Goal: Answer question/provide support: Share knowledge or assist other users

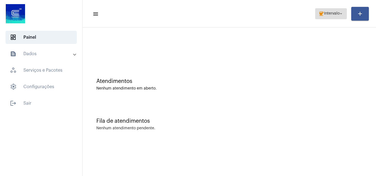
click at [332, 11] on span "coffee Intervalo arrow_drop_down" at bounding box center [330, 14] width 25 height 10
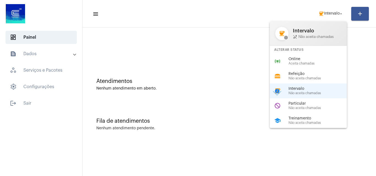
click at [319, 64] on span "Aceita chamadas" at bounding box center [319, 64] width 63 height 4
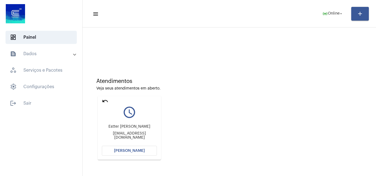
click at [142, 147] on button "[PERSON_NAME]" at bounding box center [129, 151] width 55 height 10
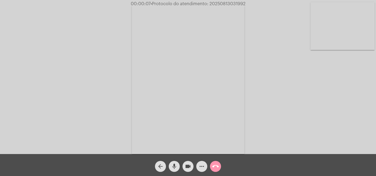
click at [175, 166] on mat-icon "mic" at bounding box center [174, 166] width 7 height 7
click at [176, 164] on mat-icon "mic_off" at bounding box center [174, 166] width 7 height 7
click at [199, 165] on mat-icon "more_horiz" at bounding box center [201, 166] width 7 height 7
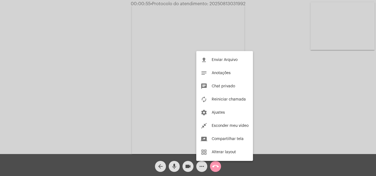
click at [110, 73] on div at bounding box center [188, 88] width 376 height 176
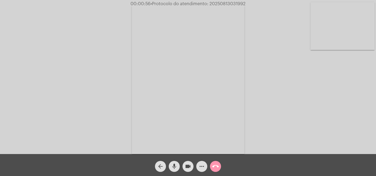
click at [176, 165] on mat-icon "mic" at bounding box center [174, 166] width 7 height 7
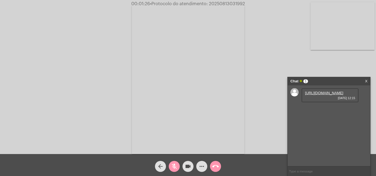
click at [177, 164] on mat-icon "mic_off" at bounding box center [174, 166] width 7 height 7
click at [173, 166] on mat-icon "mic" at bounding box center [174, 166] width 7 height 7
click at [324, 95] on link "https://neft-transfer-bucket.s3.amazonaws.com/temp-c753db1b-8f7c-3bde-2a5b-870b…" at bounding box center [324, 93] width 38 height 4
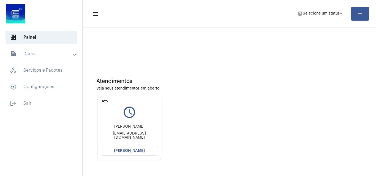
click at [142, 151] on span "[PERSON_NAME]" at bounding box center [129, 151] width 31 height 4
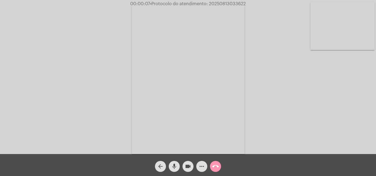
click at [176, 160] on div "mic" at bounding box center [174, 165] width 14 height 14
click at [174, 168] on mat-icon "mic_off" at bounding box center [174, 166] width 7 height 7
click at [175, 166] on mat-icon "mic" at bounding box center [174, 166] width 7 height 7
click at [174, 164] on mat-icon "mic_off" at bounding box center [174, 166] width 7 height 7
click at [174, 165] on mat-icon "mic" at bounding box center [174, 166] width 7 height 7
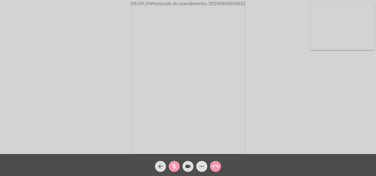
click at [175, 166] on mat-icon "mic_off" at bounding box center [174, 166] width 7 height 7
click at [200, 165] on mat-icon "more_horiz" at bounding box center [201, 166] width 7 height 7
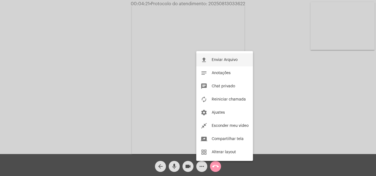
click at [216, 59] on span "Enviar Arquivo" at bounding box center [224, 60] width 26 height 4
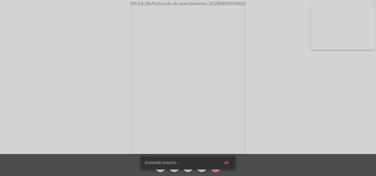
click at [230, 162] on button "ok" at bounding box center [225, 163] width 13 height 10
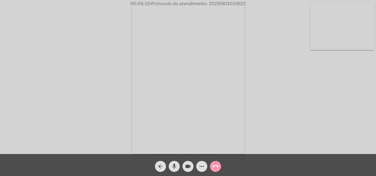
click at [203, 163] on span "more_horiz" at bounding box center [201, 166] width 7 height 11
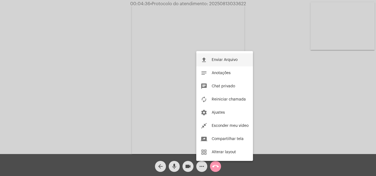
click at [211, 61] on button "file_upload Enviar Arquivo" at bounding box center [224, 59] width 57 height 13
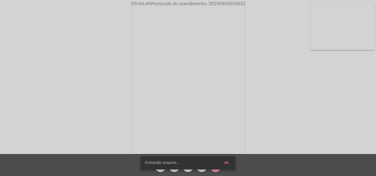
click at [199, 165] on simple-snack-bar "Enviando arquivo... ok" at bounding box center [188, 163] width 86 height 6
click at [227, 164] on span "ok" at bounding box center [226, 163] width 5 height 4
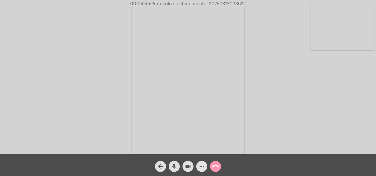
click at [204, 164] on mat-icon "more_horiz" at bounding box center [201, 166] width 7 height 7
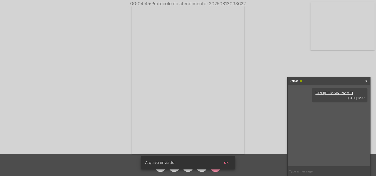
click at [83, 94] on div "Acessando Câmera e Microfone..." at bounding box center [188, 78] width 375 height 154
click at [231, 163] on button "ok" at bounding box center [225, 163] width 13 height 10
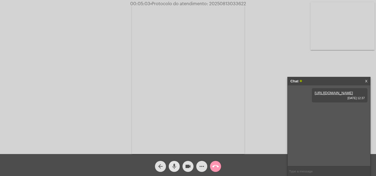
click at [173, 163] on span "mic" at bounding box center [174, 166] width 7 height 11
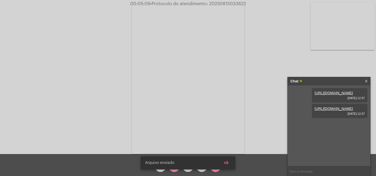
click at [230, 164] on button "ok" at bounding box center [225, 163] width 13 height 10
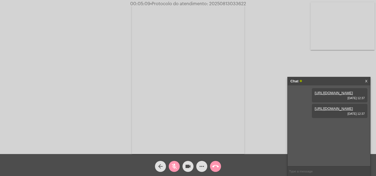
click at [172, 166] on mat-icon "mic_off" at bounding box center [174, 166] width 7 height 7
click at [176, 166] on mat-icon "mic" at bounding box center [174, 166] width 7 height 7
click at [171, 168] on button "mic_off" at bounding box center [174, 166] width 11 height 11
click at [176, 164] on mat-icon "mic" at bounding box center [174, 166] width 7 height 7
click at [175, 164] on mat-icon "mic_off" at bounding box center [174, 166] width 7 height 7
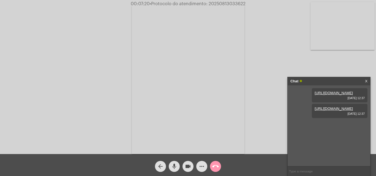
click at [176, 168] on mat-icon "mic" at bounding box center [174, 166] width 7 height 7
click at [174, 165] on mat-icon "mic_off" at bounding box center [174, 166] width 7 height 7
click at [174, 165] on mat-icon "mic" at bounding box center [174, 166] width 7 height 7
click at [171, 166] on mat-icon "mic_off" at bounding box center [174, 166] width 7 height 7
click at [172, 164] on mat-icon "mic" at bounding box center [174, 166] width 7 height 7
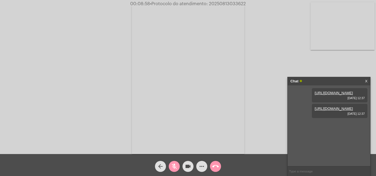
click at [173, 167] on mat-icon "mic_off" at bounding box center [174, 166] width 7 height 7
paste input "29 Dias, 11 Horas e 19 Minutos até o vencimento!"
type input "29 Dias, 11 Horas e 19 Minutos até o vencimento!"
click at [218, 2] on span "• Protocolo do atendimento: 20250813033622" at bounding box center [197, 4] width 96 height 4
click at [218, 2] on span "• Protocolo do atendimento: 20250813033622" at bounding box center [198, 4] width 96 height 4
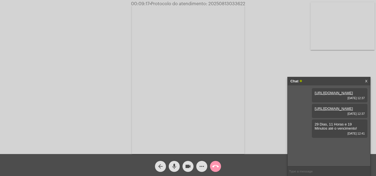
copy span "20250813033622"
click at [174, 164] on mat-icon "mic" at bounding box center [174, 166] width 7 height 7
drag, startPoint x: 173, startPoint y: 161, endPoint x: 172, endPoint y: 150, distance: 11.6
click at [173, 161] on span "mic_off" at bounding box center [174, 166] width 7 height 11
click at [175, 166] on mat-icon "mic" at bounding box center [174, 166] width 7 height 7
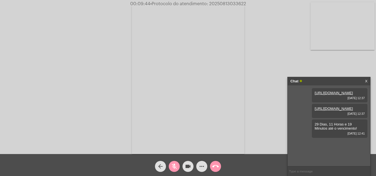
click at [173, 162] on span "mic_off" at bounding box center [174, 166] width 7 height 11
click at [174, 163] on span "mic" at bounding box center [174, 166] width 7 height 11
click at [175, 162] on span "mic_off" at bounding box center [174, 166] width 7 height 11
copy span "20250813033622"
click at [216, 166] on mat-icon "call_end" at bounding box center [215, 166] width 7 height 7
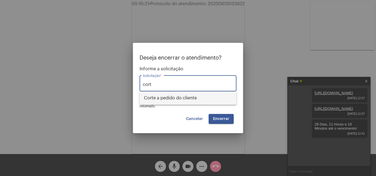
click at [184, 100] on span "Corte a pedido do cliente" at bounding box center [188, 98] width 88 height 13
type input "Corte a pedido do cliente"
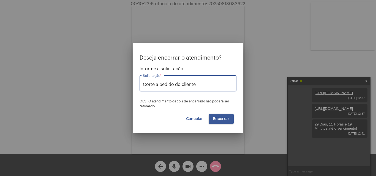
click at [224, 119] on span "Encerrar" at bounding box center [221, 119] width 16 height 4
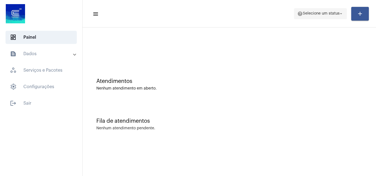
click at [318, 16] on span "help Selecione um status arrow_drop_down" at bounding box center [320, 14] width 46 height 10
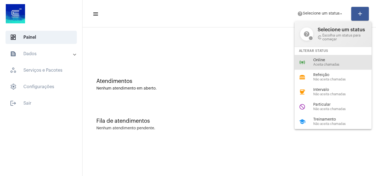
drag, startPoint x: 331, startPoint y: 60, endPoint x: 324, endPoint y: 58, distance: 6.6
click at [331, 60] on span "Online" at bounding box center [344, 60] width 63 height 4
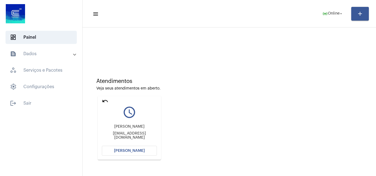
click at [151, 152] on button "[PERSON_NAME]" at bounding box center [129, 151] width 55 height 10
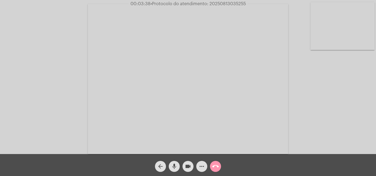
click at [174, 163] on span "mic" at bounding box center [174, 166] width 7 height 11
click at [187, 168] on mat-icon "videocam" at bounding box center [188, 166] width 7 height 7
click at [174, 166] on mat-icon "mic_off" at bounding box center [174, 166] width 7 height 7
click at [175, 164] on mat-icon "mic" at bounding box center [174, 166] width 7 height 7
click at [173, 166] on mat-icon "mic_off" at bounding box center [174, 166] width 7 height 7
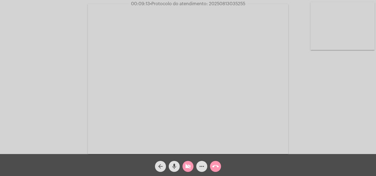
click at [187, 166] on mat-icon "videocam_off" at bounding box center [188, 166] width 7 height 7
click at [175, 163] on span "mic" at bounding box center [174, 166] width 7 height 11
click at [176, 164] on mat-icon "mic_off" at bounding box center [174, 166] width 7 height 7
click at [172, 163] on span "mic" at bounding box center [174, 166] width 7 height 11
click at [175, 166] on mat-icon "mic_off" at bounding box center [174, 166] width 7 height 7
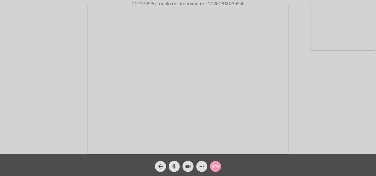
click at [173, 164] on mat-icon "mic" at bounding box center [174, 166] width 7 height 7
click at [173, 165] on mat-icon "mic_off" at bounding box center [174, 166] width 7 height 7
click at [172, 160] on div "mic" at bounding box center [174, 165] width 14 height 14
click at [175, 163] on mat-icon "mic_off" at bounding box center [174, 166] width 7 height 7
click at [173, 169] on mat-icon "mic" at bounding box center [174, 166] width 7 height 7
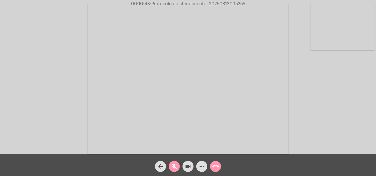
click at [175, 166] on mat-icon "mic_off" at bounding box center [174, 166] width 7 height 7
click at [176, 166] on mat-icon "mic" at bounding box center [174, 166] width 7 height 7
click at [175, 166] on mat-icon "mic_off" at bounding box center [174, 166] width 7 height 7
click at [175, 165] on mat-icon "mic" at bounding box center [174, 166] width 7 height 7
click at [175, 165] on mat-icon "mic_off" at bounding box center [174, 166] width 7 height 7
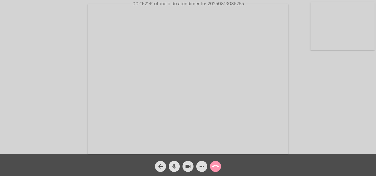
click at [176, 162] on span "mic" at bounding box center [174, 166] width 7 height 11
click at [175, 164] on mat-icon "mic_off" at bounding box center [174, 166] width 7 height 7
click at [175, 166] on mat-icon "mic" at bounding box center [174, 166] width 7 height 7
click at [174, 164] on mat-icon "mic_off" at bounding box center [174, 166] width 7 height 7
click at [219, 3] on span "• Protocolo do atendimento: 20250813035255" at bounding box center [197, 4] width 95 height 4
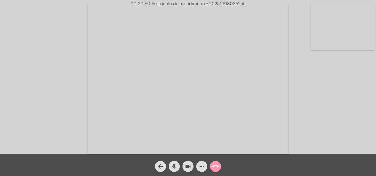
click at [219, 3] on span "• Protocolo do atendimento: 20250813035255" at bounding box center [197, 4] width 95 height 4
copy span "20250813035255"
click at [200, 168] on mat-icon "more_horiz" at bounding box center [201, 166] width 7 height 7
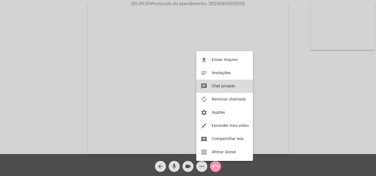
click at [213, 84] on button "chat Chat privado" at bounding box center [224, 86] width 57 height 13
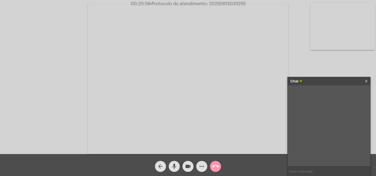
paste input "20250813035255"
type input "20250813035255"
click at [218, 4] on span "• Protocolo do atendimento: 20250813035255" at bounding box center [197, 4] width 95 height 4
click at [218, 4] on span "• Protocolo do atendimento: 20250813035255" at bounding box center [196, 4] width 95 height 4
copy span "20250813035255"
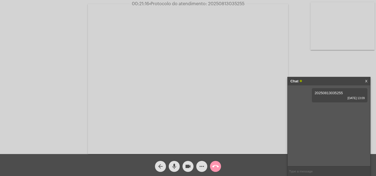
click at [174, 167] on mat-icon "mic" at bounding box center [174, 166] width 7 height 7
click at [175, 166] on mat-icon "mic_off" at bounding box center [174, 166] width 7 height 7
click at [174, 164] on mat-icon "mic" at bounding box center [174, 166] width 7 height 7
click at [174, 164] on mat-icon "mic_off" at bounding box center [174, 166] width 7 height 7
click at [174, 167] on mat-icon "mic" at bounding box center [174, 166] width 7 height 7
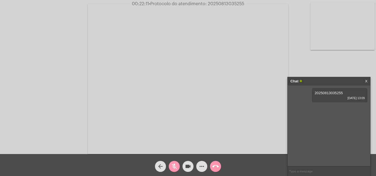
click at [175, 165] on mat-icon "mic_off" at bounding box center [174, 166] width 7 height 7
click at [177, 167] on mat-icon "mic" at bounding box center [174, 166] width 7 height 7
click at [174, 167] on mat-icon "mic_off" at bounding box center [174, 166] width 7 height 7
copy span "20250813035255"
click at [214, 167] on mat-icon "call_end" at bounding box center [215, 166] width 7 height 7
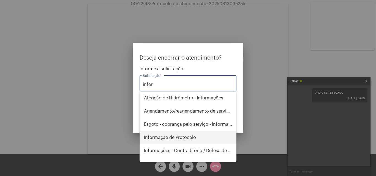
click at [179, 140] on span "Informação de Protocolo" at bounding box center [188, 137] width 88 height 13
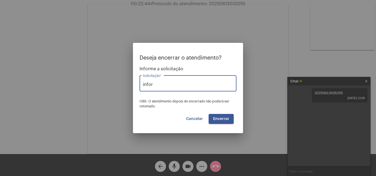
type input "Informação de Protocolo"
click at [224, 117] on span "Encerrar" at bounding box center [221, 119] width 16 height 4
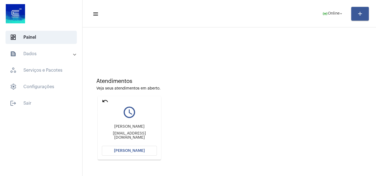
click at [103, 101] on mat-icon "undo" at bounding box center [105, 101] width 7 height 7
click at [143, 149] on button "[PERSON_NAME]" at bounding box center [129, 151] width 55 height 10
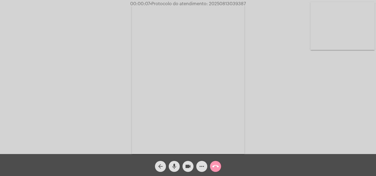
click at [175, 165] on mat-icon "mic" at bounding box center [174, 166] width 7 height 7
click at [175, 164] on mat-icon "mic_off" at bounding box center [174, 166] width 7 height 7
click at [175, 164] on mat-icon "mic" at bounding box center [174, 166] width 7 height 7
click at [175, 164] on mat-icon "mic_off" at bounding box center [174, 166] width 7 height 7
click at [176, 166] on mat-icon "mic" at bounding box center [174, 166] width 7 height 7
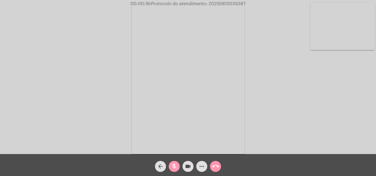
click at [174, 165] on mat-icon "mic_off" at bounding box center [174, 166] width 7 height 7
click at [175, 165] on mat-icon "mic" at bounding box center [174, 166] width 7 height 7
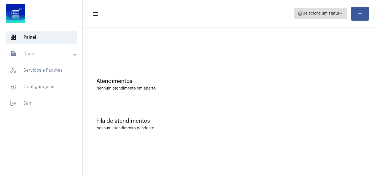
click at [323, 17] on span "help Selecione um status arrow_drop_down" at bounding box center [320, 14] width 46 height 10
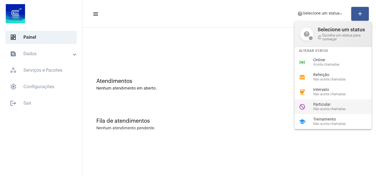
click at [330, 112] on div "do_not_disturb Particular Não aceita chamadas" at bounding box center [337, 107] width 86 height 15
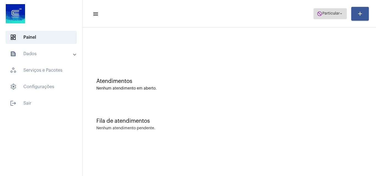
click at [333, 12] on span "Particular" at bounding box center [330, 14] width 17 height 4
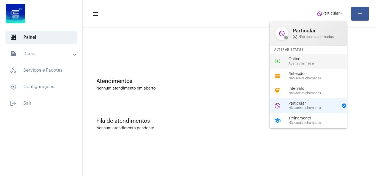
click at [313, 62] on span "Aceita chamadas" at bounding box center [319, 64] width 63 height 4
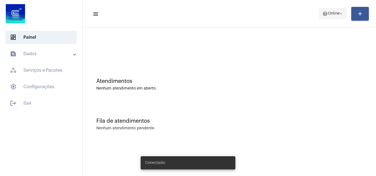
click at [326, 14] on mat-icon "help" at bounding box center [325, 14] width 6 height 6
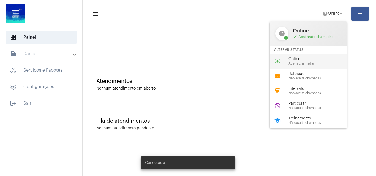
click at [309, 65] on span "Aceita chamadas" at bounding box center [319, 64] width 63 height 4
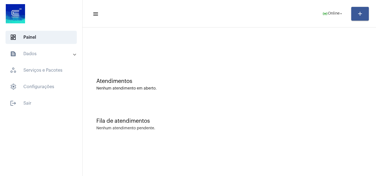
click at [40, 51] on mat-panel-title "text_snippet_outlined Dados" at bounding box center [42, 54] width 64 height 7
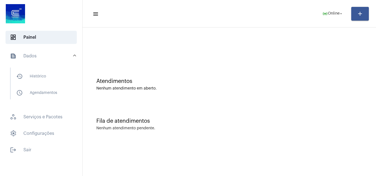
click at [38, 56] on mat-panel-title "text_snippet_outlined Dados" at bounding box center [42, 56] width 64 height 7
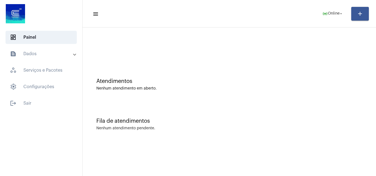
click at [37, 57] on mat-expansion-panel-header "text_snippet_outlined Dados" at bounding box center [42, 53] width 79 height 13
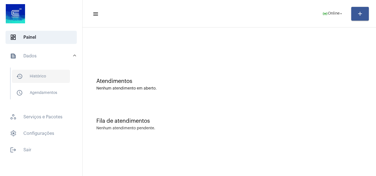
click at [32, 76] on span "history_outlined Histórico" at bounding box center [41, 76] width 58 height 13
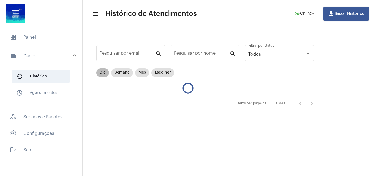
click at [99, 74] on mat-chip "Dia" at bounding box center [102, 72] width 13 height 9
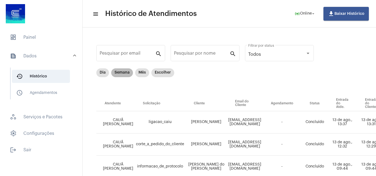
click at [126, 75] on mat-chip "Semana" at bounding box center [122, 72] width 22 height 9
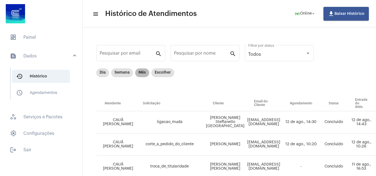
click at [140, 74] on mat-chip "Mês" at bounding box center [142, 72] width 14 height 9
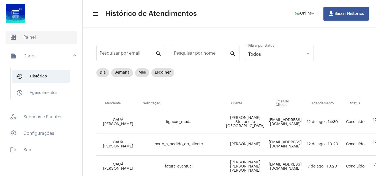
click at [29, 37] on span "dashboard Painel" at bounding box center [41, 37] width 71 height 13
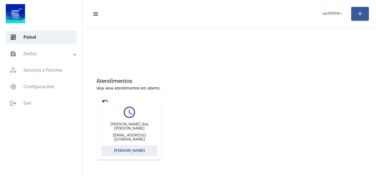
click at [144, 152] on button "[PERSON_NAME]" at bounding box center [129, 151] width 55 height 10
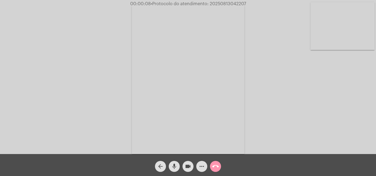
click at [175, 166] on mat-icon "mic" at bounding box center [174, 166] width 7 height 7
click at [170, 166] on button "mic_off" at bounding box center [174, 166] width 11 height 11
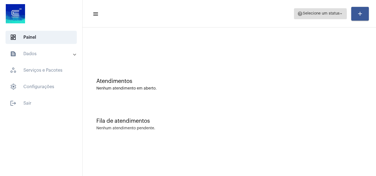
click at [311, 15] on span "Selecione um status" at bounding box center [321, 14] width 37 height 4
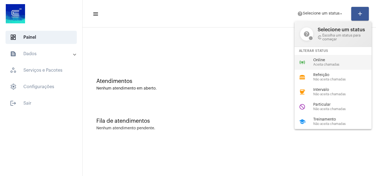
click at [324, 61] on span "Online" at bounding box center [344, 60] width 63 height 4
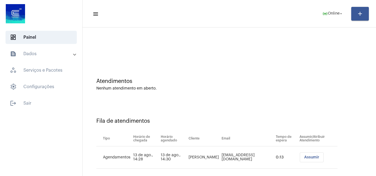
scroll to position [7, 0]
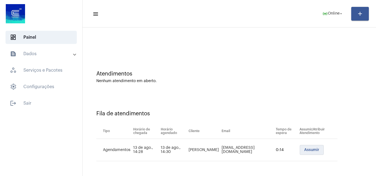
click at [304, 150] on span "Assumir" at bounding box center [311, 150] width 15 height 4
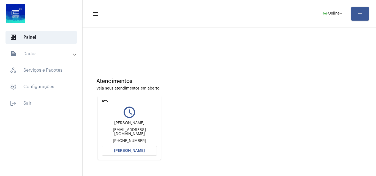
click at [147, 149] on button "[PERSON_NAME]" at bounding box center [129, 151] width 55 height 10
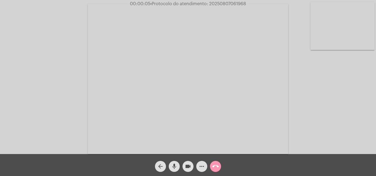
click at [174, 163] on mat-icon "mic" at bounding box center [174, 166] width 7 height 7
click at [346, 104] on div "Acessando Câmera e Microfone..." at bounding box center [188, 78] width 375 height 154
click at [343, 129] on div "Acessando Câmera e Microfone..." at bounding box center [188, 78] width 375 height 154
click at [174, 164] on mat-icon "mic_off" at bounding box center [174, 166] width 7 height 7
click at [202, 166] on mat-icon "more_horiz" at bounding box center [201, 166] width 7 height 7
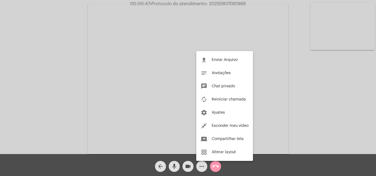
click at [81, 68] on div at bounding box center [188, 88] width 376 height 176
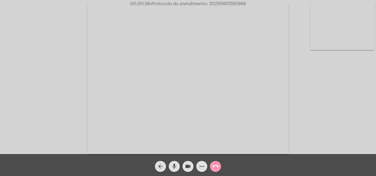
click at [175, 165] on mat-icon "mic" at bounding box center [174, 166] width 7 height 7
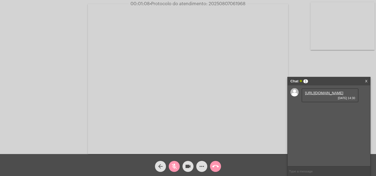
click at [173, 161] on span "mic_off" at bounding box center [174, 166] width 7 height 11
click at [174, 168] on mat-icon "mic" at bounding box center [174, 166] width 7 height 7
click at [323, 95] on link "[URL][DOMAIN_NAME]" at bounding box center [324, 93] width 38 height 4
click at [312, 111] on link "[URL][DOMAIN_NAME]" at bounding box center [324, 109] width 38 height 4
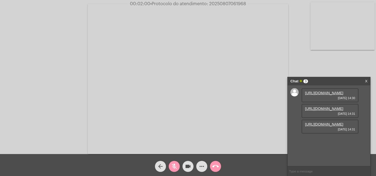
click at [324, 127] on link "[URL][DOMAIN_NAME]" at bounding box center [324, 124] width 38 height 4
click at [177, 166] on mat-icon "mic_off" at bounding box center [174, 166] width 7 height 7
click at [175, 166] on mat-icon "mic" at bounding box center [174, 166] width 7 height 7
click at [172, 166] on mat-icon "mic_off" at bounding box center [174, 166] width 7 height 7
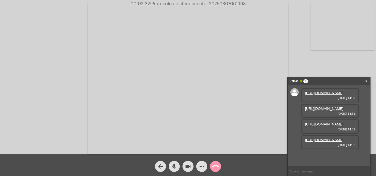
click at [172, 163] on mat-icon "mic" at bounding box center [174, 166] width 7 height 7
click at [325, 142] on link "[URL][DOMAIN_NAME]" at bounding box center [324, 140] width 38 height 4
click at [177, 166] on mat-icon "mic_off" at bounding box center [174, 166] width 7 height 7
click at [176, 165] on mat-icon "mic" at bounding box center [174, 166] width 7 height 7
click at [173, 166] on mat-icon "mic_off" at bounding box center [174, 166] width 7 height 7
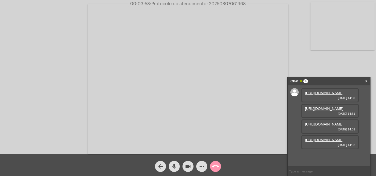
click at [176, 163] on mat-icon "mic" at bounding box center [174, 166] width 7 height 7
click at [332, 154] on link "[URL][DOMAIN_NAME]" at bounding box center [324, 156] width 38 height 4
click at [171, 164] on mat-icon "mic_off" at bounding box center [174, 166] width 7 height 7
click at [175, 165] on mat-icon "mic" at bounding box center [174, 166] width 7 height 7
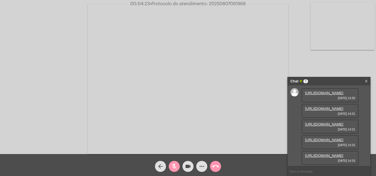
click at [175, 163] on mat-icon "mic_off" at bounding box center [174, 166] width 7 height 7
click at [176, 166] on mat-icon "mic" at bounding box center [174, 166] width 7 height 7
click at [176, 166] on mat-icon "mic_off" at bounding box center [174, 166] width 7 height 7
click at [175, 163] on span "mic" at bounding box center [174, 166] width 7 height 11
click at [175, 165] on mat-icon "mic_off" at bounding box center [174, 166] width 7 height 7
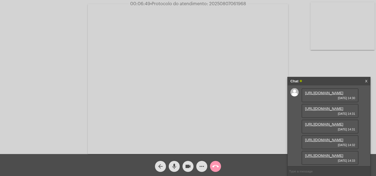
click at [299, 174] on input "text" at bounding box center [328, 172] width 83 height 10
click at [205, 168] on mat-icon "more_horiz" at bounding box center [201, 166] width 7 height 7
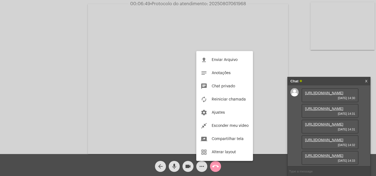
click at [87, 83] on div at bounding box center [188, 88] width 376 height 176
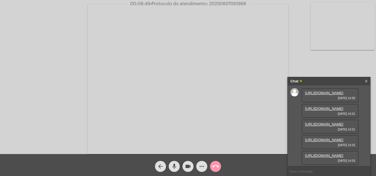
click at [175, 163] on mat-icon "mic" at bounding box center [174, 166] width 7 height 7
click at [171, 163] on span "mic_off" at bounding box center [174, 166] width 7 height 11
click at [174, 166] on mat-icon "mic" at bounding box center [174, 166] width 7 height 7
click at [177, 166] on mat-icon "mic_off" at bounding box center [174, 166] width 7 height 7
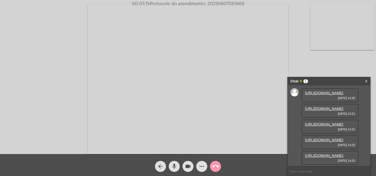
click at [173, 167] on mat-icon "mic" at bounding box center [174, 166] width 7 height 7
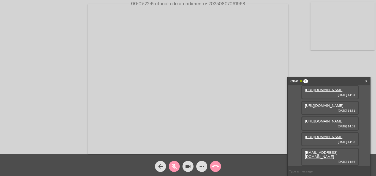
click at [172, 163] on span "mic_off" at bounding box center [174, 166] width 7 height 11
click at [174, 163] on span "mic" at bounding box center [174, 166] width 7 height 11
click at [295, 55] on div "Acessando Câmera e Microfone..." at bounding box center [188, 78] width 375 height 154
drag, startPoint x: 306, startPoint y: 156, endPoint x: 328, endPoint y: 155, distance: 22.0
click at [328, 155] on div "13 32713998 [DATE] 14:36" at bounding box center [329, 159] width 57 height 14
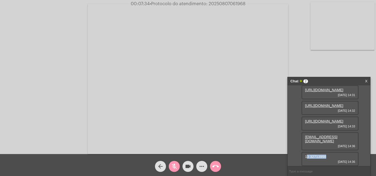
scroll to position [92, 0]
click at [333, 155] on div "13 32713998 [DATE] 14:36" at bounding box center [329, 159] width 57 height 14
click at [306, 156] on span "13 32713998" at bounding box center [315, 157] width 21 height 4
click at [312, 156] on span "13 32713998" at bounding box center [315, 157] width 21 height 4
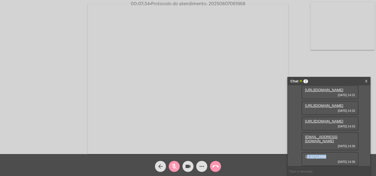
click at [312, 156] on span "13 32713998" at bounding box center [315, 157] width 21 height 4
copy span "3 32713998"
click at [260, 61] on video at bounding box center [188, 79] width 200 height 150
